Goal: Navigation & Orientation: Find specific page/section

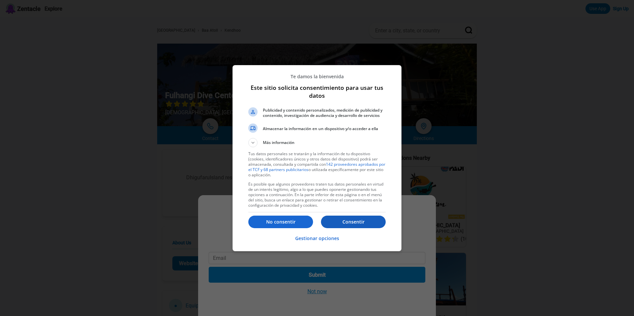
click at [357, 225] on p "Consentir" at bounding box center [353, 222] width 65 height 7
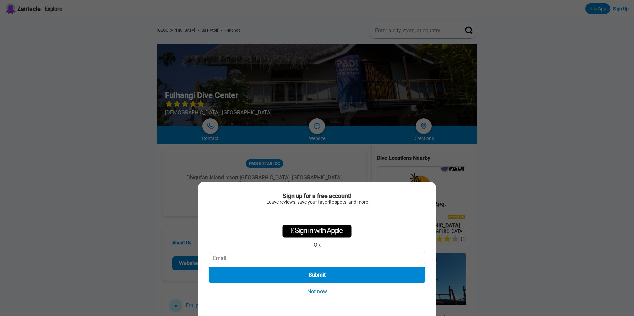
click at [323, 294] on button "Not now" at bounding box center [317, 291] width 23 height 7
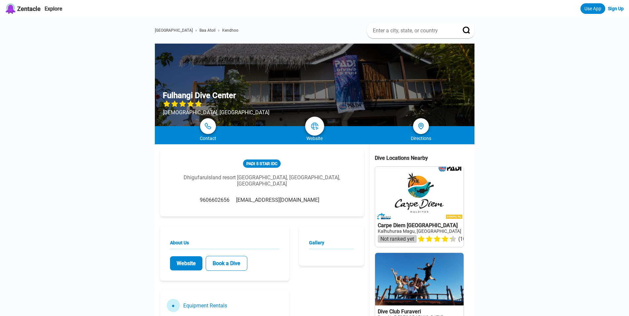
click at [318, 127] on img at bounding box center [315, 126] width 8 height 8
click at [316, 131] on link at bounding box center [314, 126] width 19 height 19
click at [316, 124] on img at bounding box center [315, 126] width 8 height 8
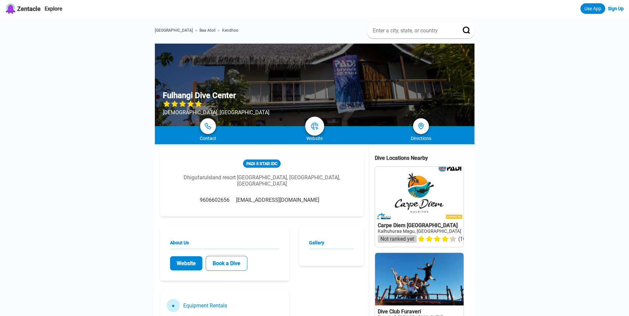
click at [316, 124] on img at bounding box center [315, 126] width 8 height 8
click at [317, 138] on div "Website" at bounding box center [314, 138] width 107 height 5
click at [206, 124] on img at bounding box center [208, 126] width 8 height 8
click at [314, 131] on link at bounding box center [314, 126] width 19 height 19
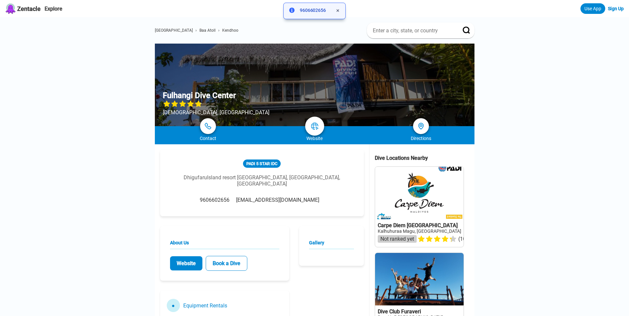
click at [314, 131] on link at bounding box center [314, 126] width 19 height 19
click at [314, 123] on img at bounding box center [315, 126] width 8 height 8
click at [317, 137] on div "Website" at bounding box center [314, 138] width 107 height 5
click at [425, 126] on img at bounding box center [421, 127] width 10 height 10
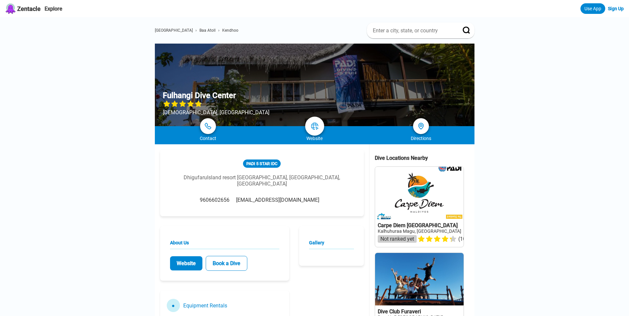
click at [315, 126] on img at bounding box center [315, 126] width 8 height 8
click at [211, 125] on img at bounding box center [208, 126] width 8 height 8
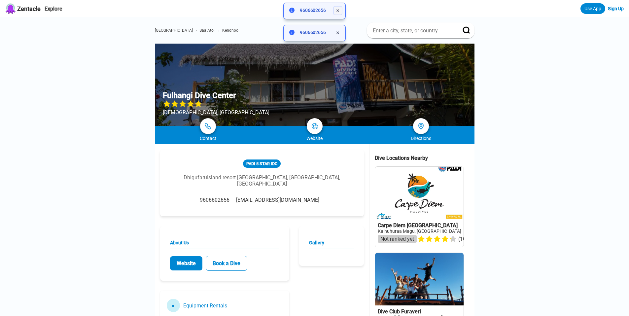
click at [337, 11] on icon at bounding box center [338, 10] width 3 height 3
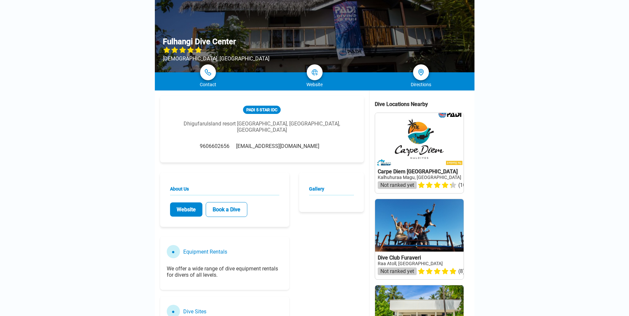
scroll to position [66, 0]
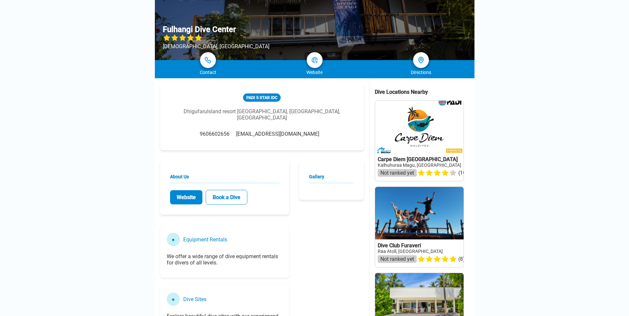
click at [184, 194] on link "Website" at bounding box center [186, 197] width 32 height 14
click at [191, 196] on link "Website" at bounding box center [186, 197] width 32 height 14
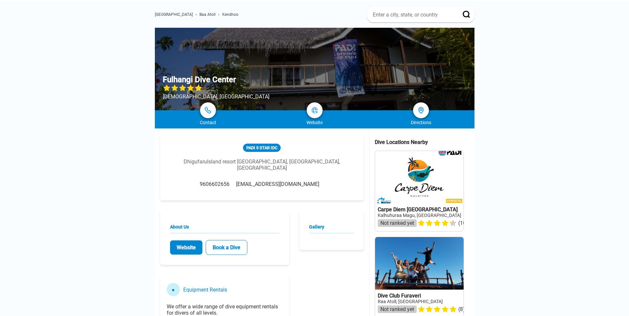
scroll to position [0, 0]
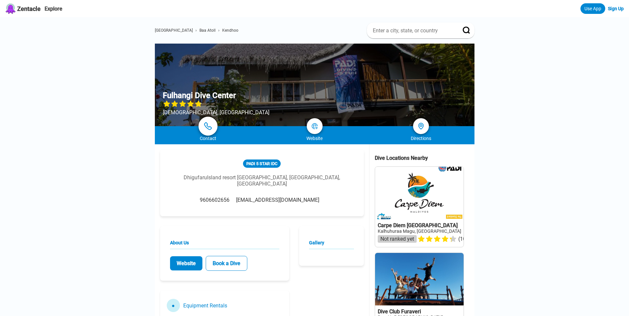
click at [207, 126] on img at bounding box center [208, 126] width 8 height 8
